Goal: Entertainment & Leisure: Consume media (video, audio)

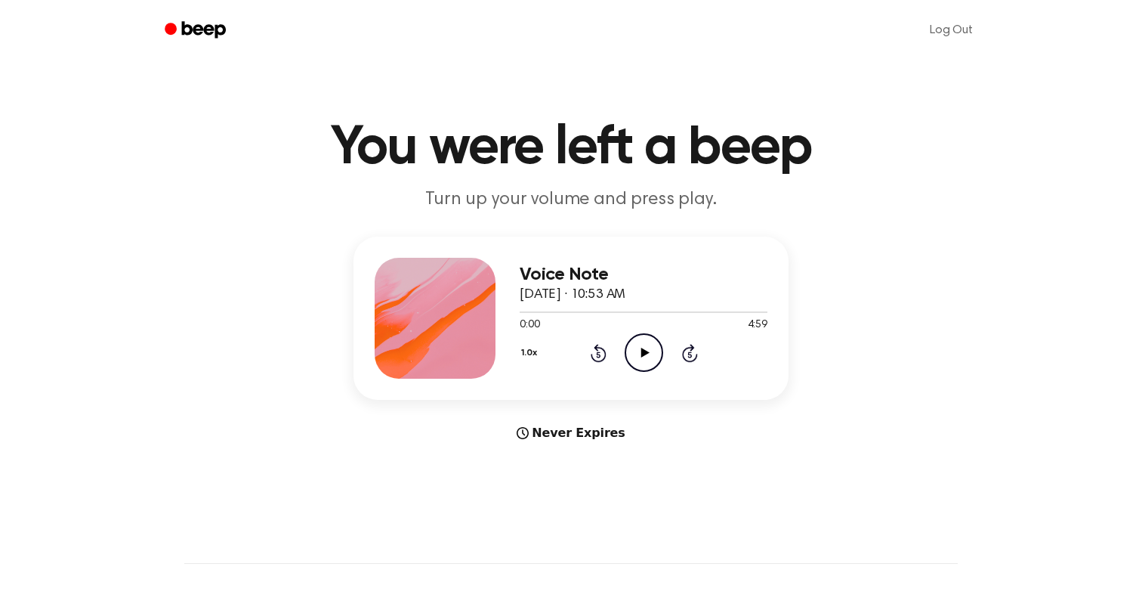
click at [651, 346] on icon "Play Audio" at bounding box center [644, 352] width 39 height 39
click at [691, 308] on div at bounding box center [644, 311] width 248 height 12
click at [630, 352] on icon "Play Audio" at bounding box center [644, 352] width 39 height 39
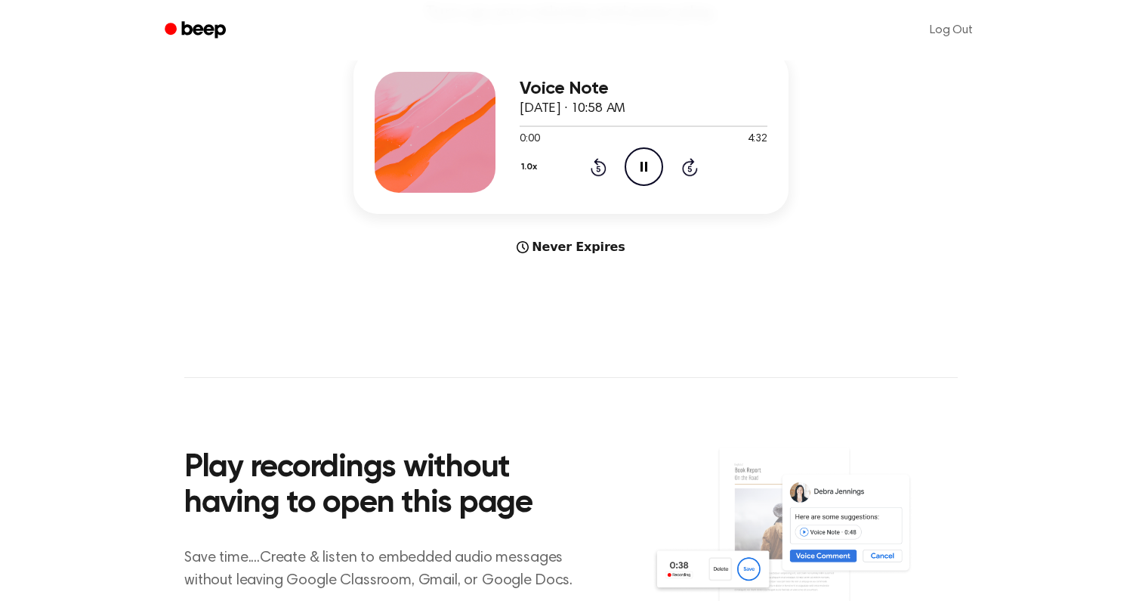
scroll to position [206, 0]
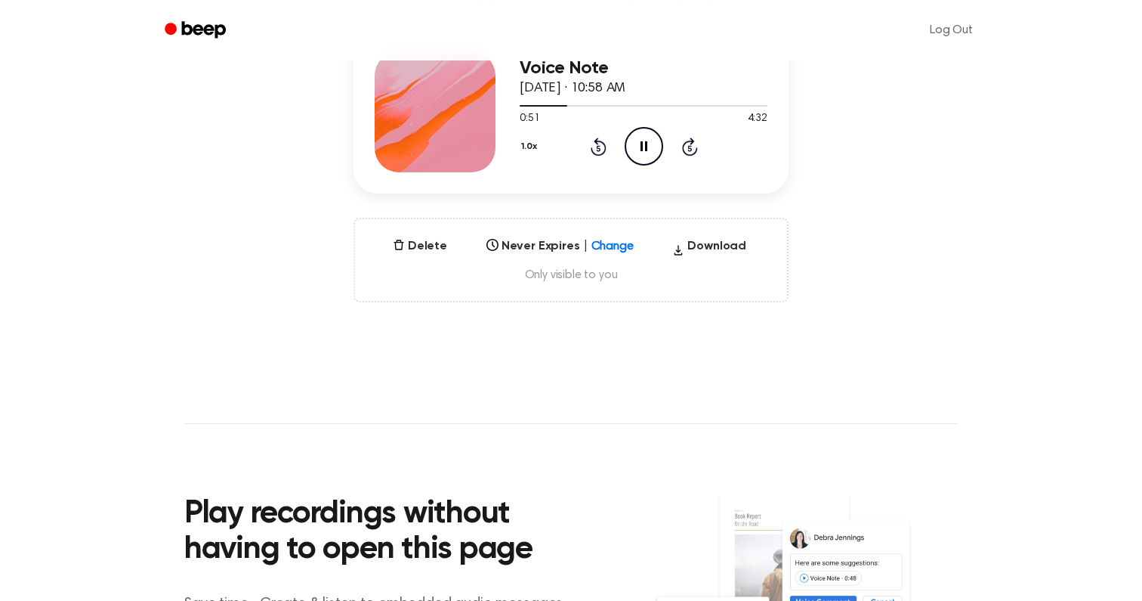
click at [637, 147] on icon "Pause Audio" at bounding box center [644, 146] width 39 height 39
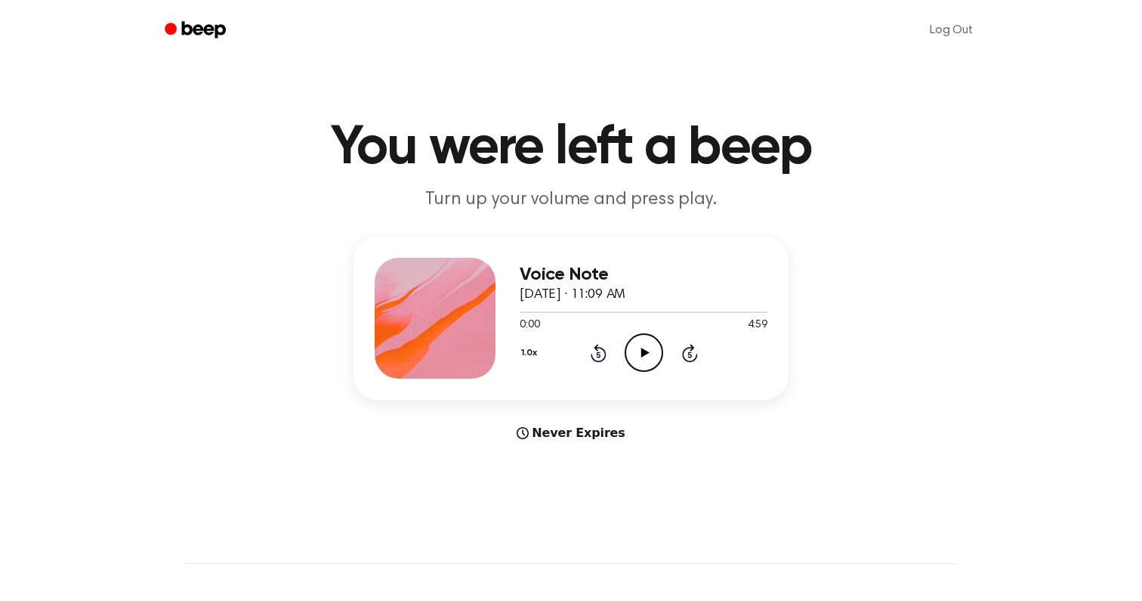
click at [632, 362] on icon "Play Audio" at bounding box center [644, 352] width 39 height 39
click at [592, 310] on div at bounding box center [644, 311] width 248 height 12
click at [649, 340] on icon "Play Audio" at bounding box center [644, 352] width 39 height 39
click at [687, 309] on div at bounding box center [644, 311] width 248 height 12
click at [705, 309] on div at bounding box center [644, 311] width 248 height 12
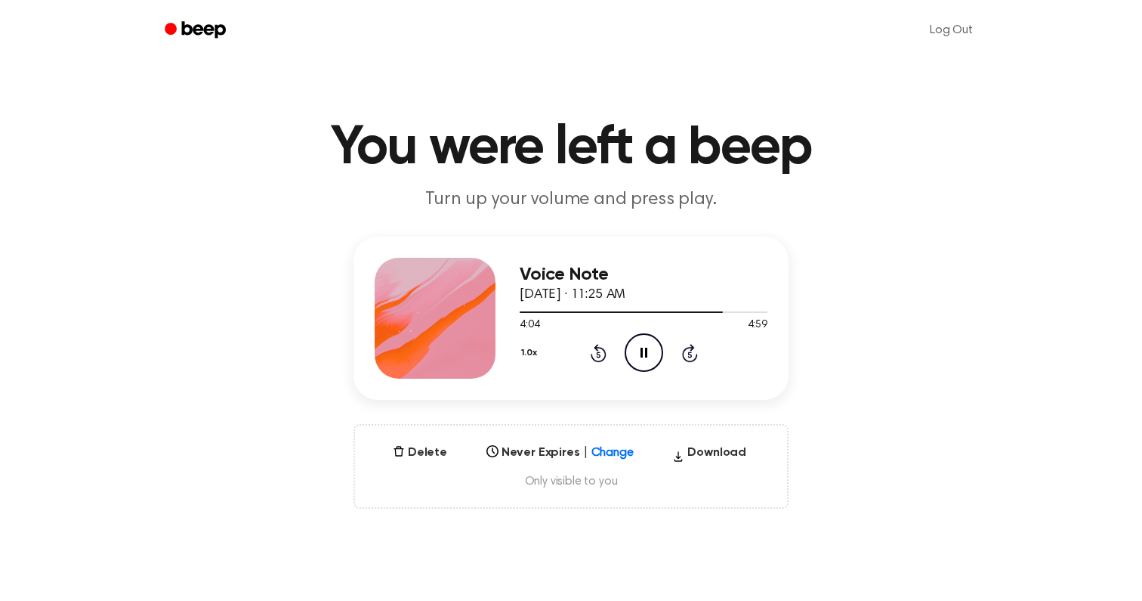
scroll to position [1, 0]
click at [731, 305] on div at bounding box center [644, 310] width 248 height 12
click at [694, 308] on div at bounding box center [644, 310] width 248 height 12
click at [668, 308] on div at bounding box center [644, 310] width 248 height 12
click at [687, 351] on icon "Skip 5 seconds" at bounding box center [689, 352] width 17 height 20
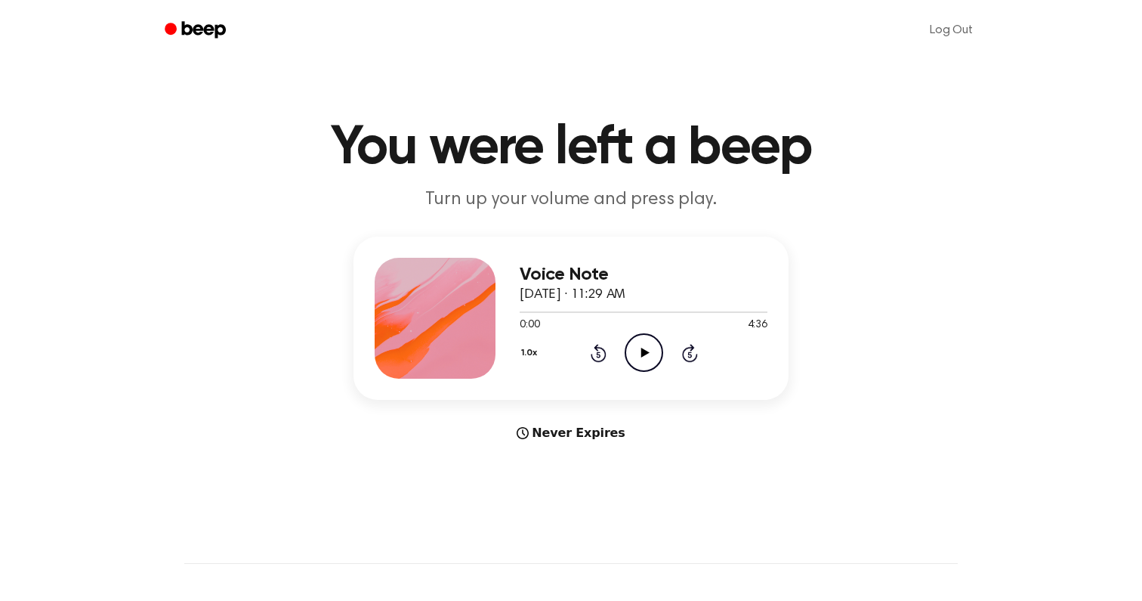
click at [646, 362] on icon "Play Audio" at bounding box center [644, 352] width 39 height 39
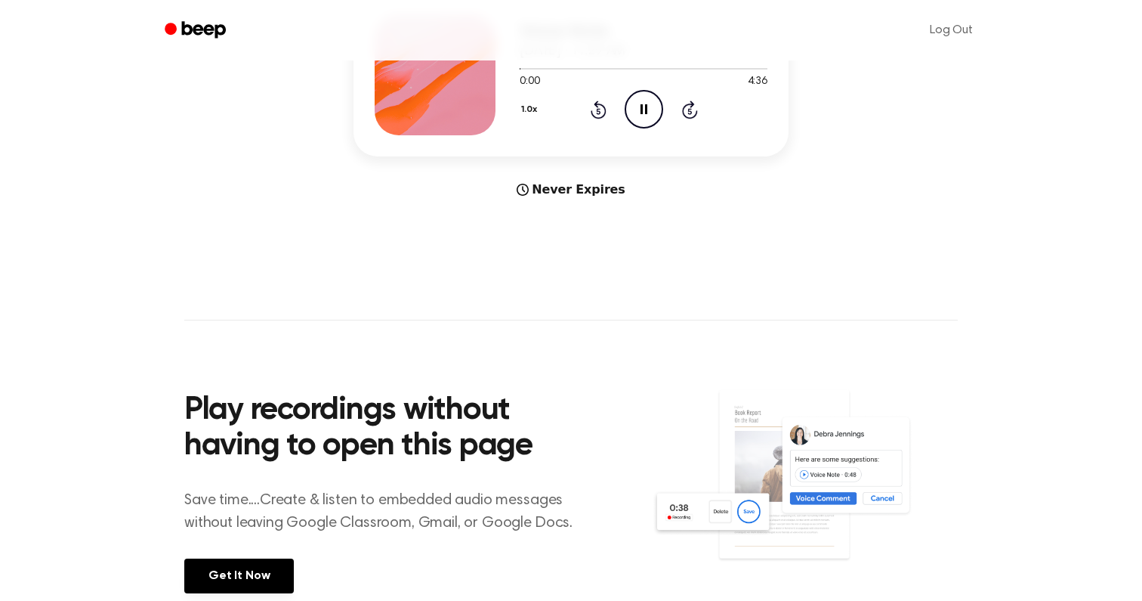
scroll to position [261, 0]
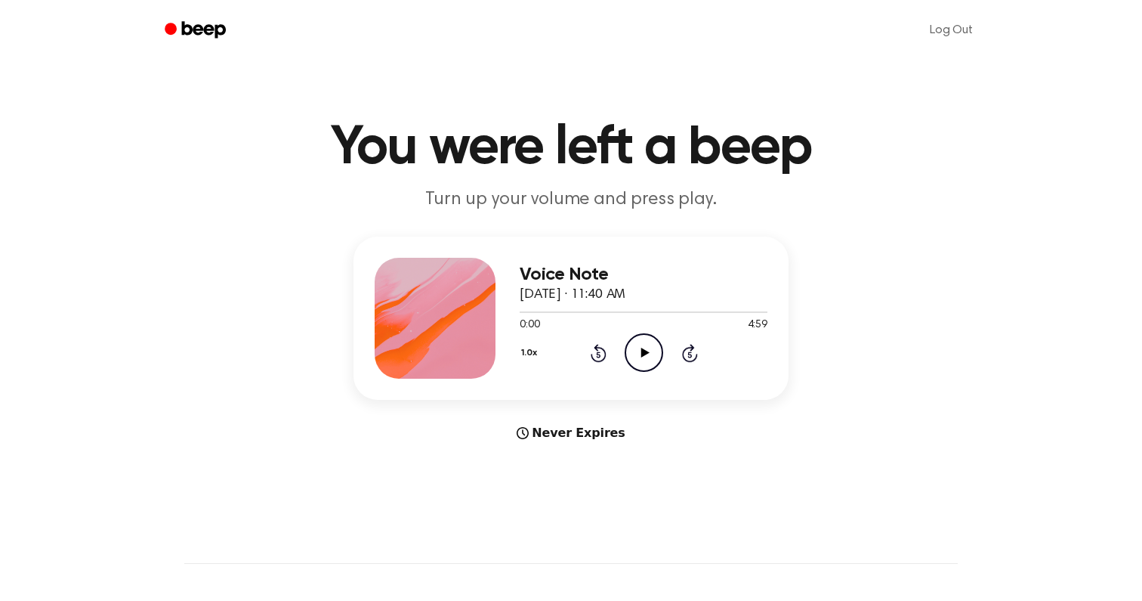
click at [639, 335] on icon "Play Audio" at bounding box center [644, 352] width 39 height 39
click at [706, 310] on div at bounding box center [644, 311] width 248 height 12
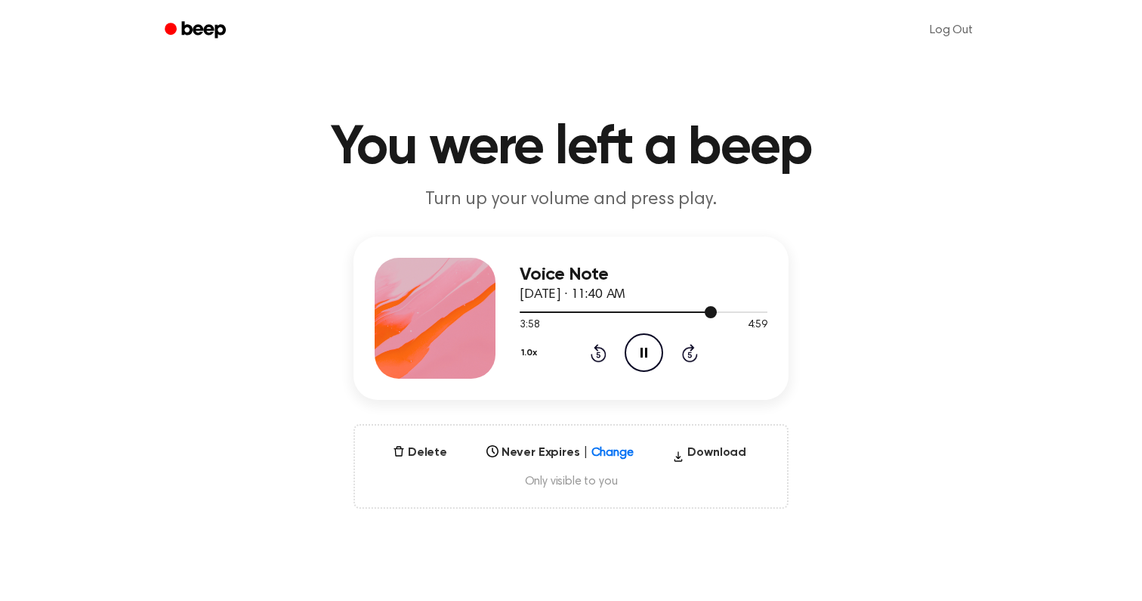
click at [688, 307] on div at bounding box center [644, 311] width 248 height 12
click at [670, 308] on div at bounding box center [644, 311] width 248 height 12
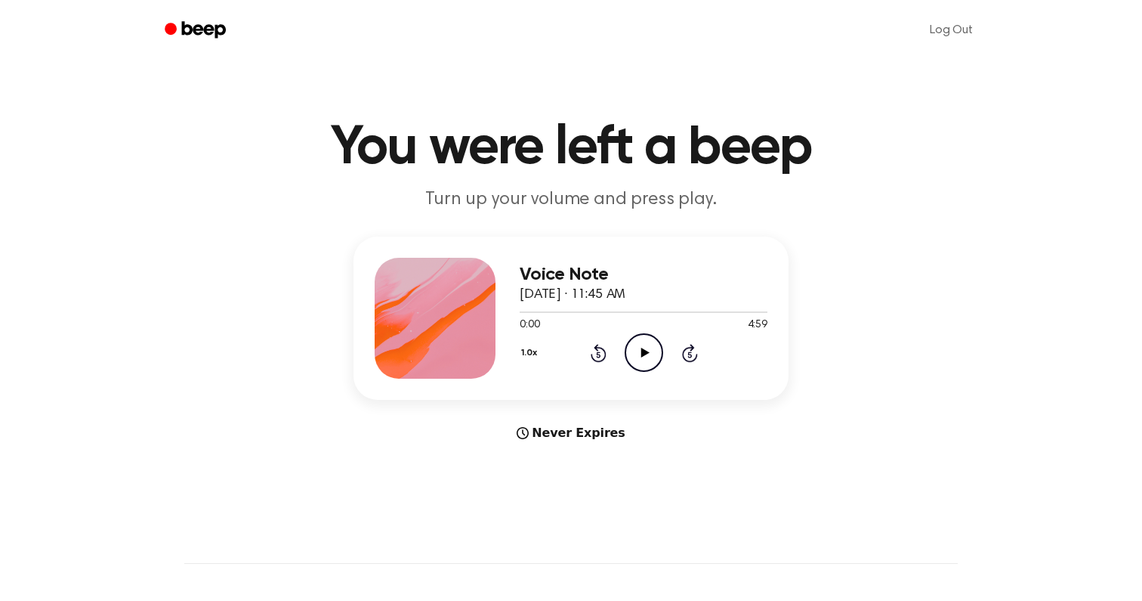
click at [647, 351] on icon "Play Audio" at bounding box center [644, 352] width 39 height 39
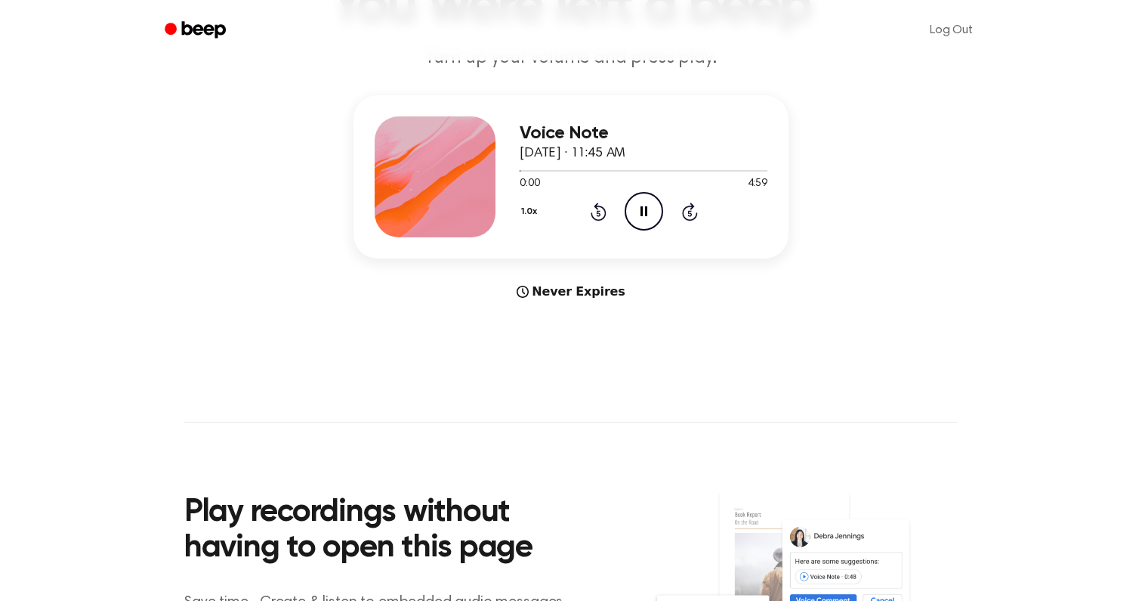
scroll to position [164, 0]
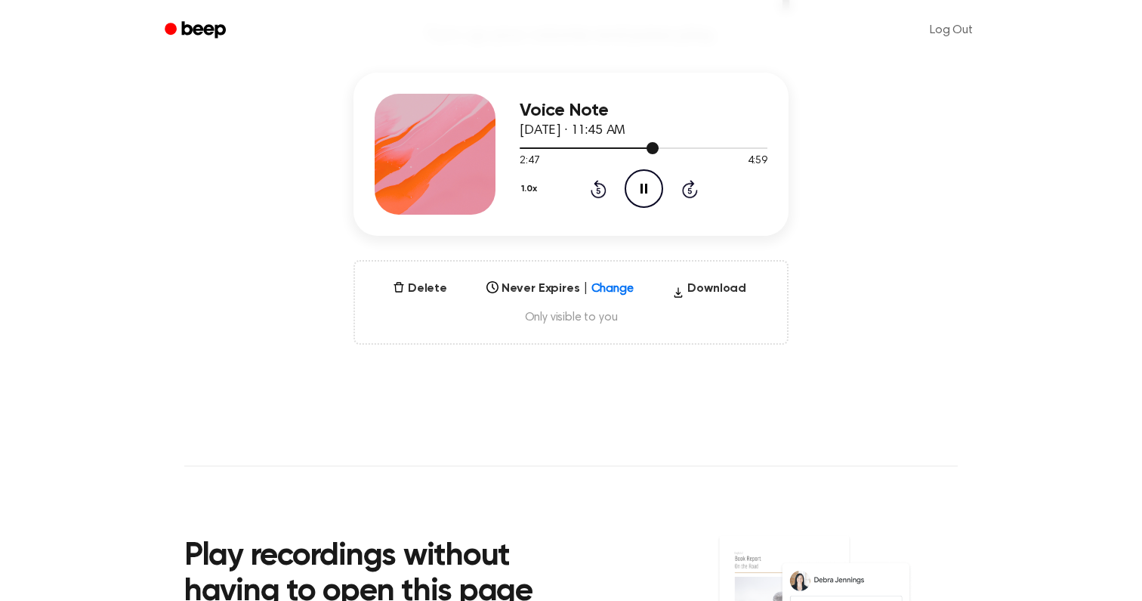
click at [586, 146] on div at bounding box center [644, 147] width 248 height 12
click at [682, 184] on icon "Skip 5 seconds" at bounding box center [689, 189] width 17 height 20
click at [683, 182] on icon "Skip 5 seconds" at bounding box center [689, 189] width 17 height 20
click at [557, 148] on div at bounding box center [561, 148] width 82 height 2
click at [688, 187] on icon "Skip 5 seconds" at bounding box center [689, 189] width 17 height 20
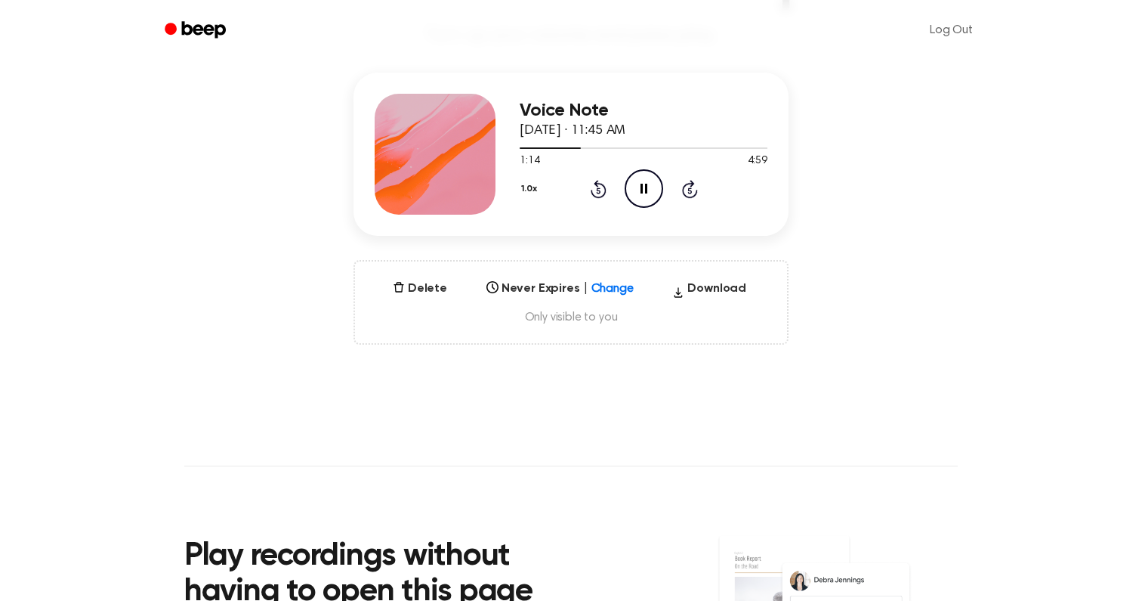
click at [688, 187] on icon at bounding box center [690, 190] width 4 height 6
click at [688, 187] on icon "Skip 5 seconds" at bounding box center [689, 189] width 17 height 20
click at [595, 189] on icon "Rewind 5 seconds" at bounding box center [598, 189] width 17 height 20
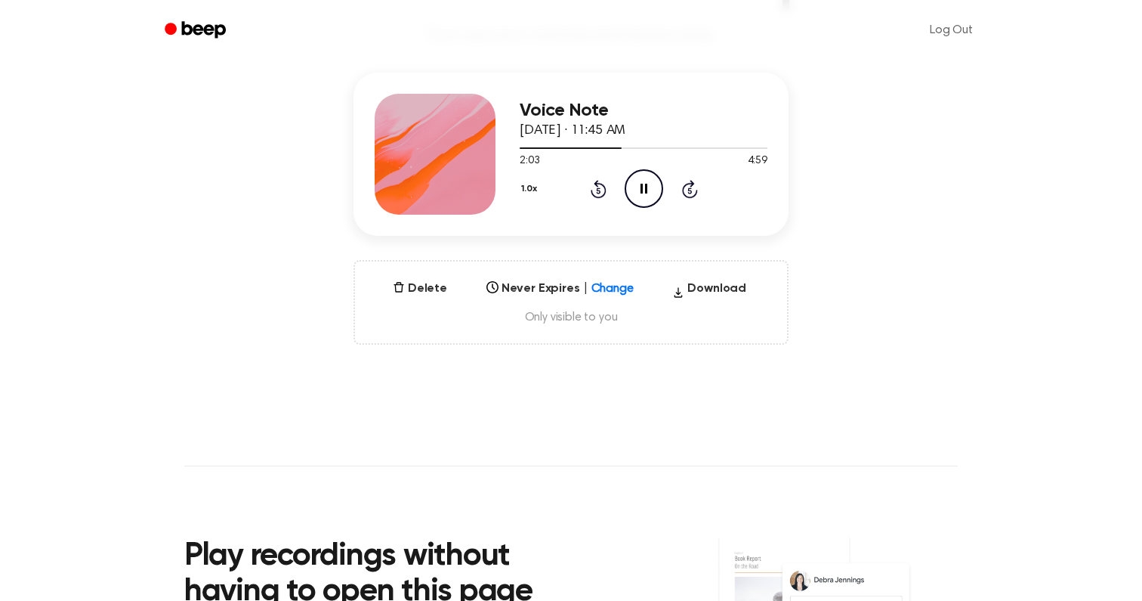
click at [595, 189] on icon "Rewind 5 seconds" at bounding box center [598, 189] width 17 height 20
